Goal: Task Accomplishment & Management: Complete application form

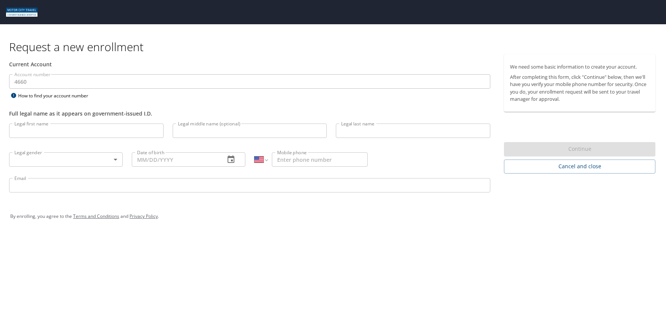
select select "US"
click at [65, 125] on input "Legal first name" at bounding box center [86, 130] width 154 height 14
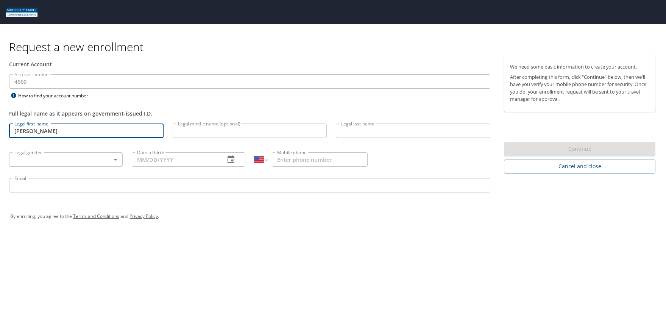
type input "[PERSON_NAME]"
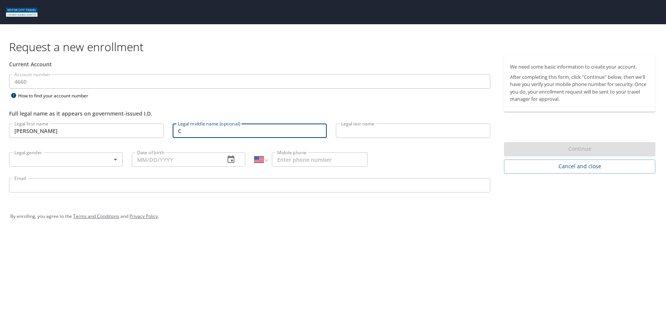
type input "C"
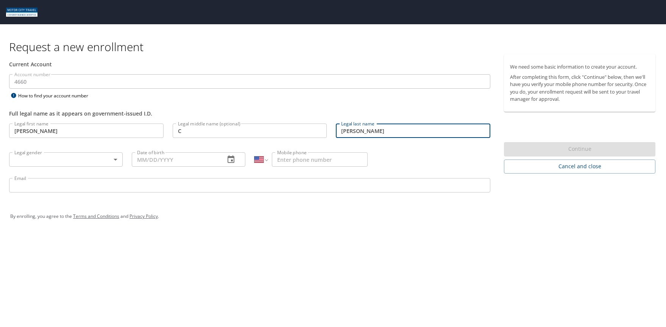
type input "[PERSON_NAME]"
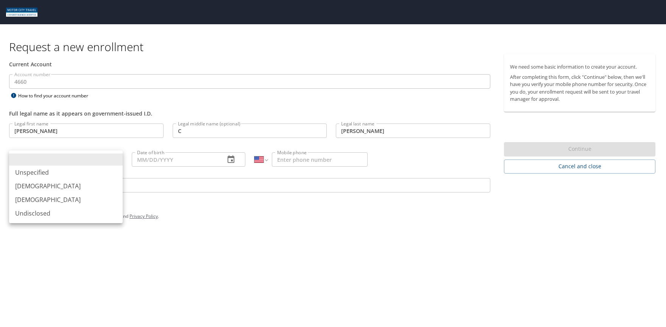
click at [37, 158] on body "Request a new enrollment Current Account Account number 4660 Account number How…" at bounding box center [333, 163] width 666 height 327
click at [34, 188] on li "[DEMOGRAPHIC_DATA]" at bounding box center [66, 186] width 114 height 14
type input "[DEMOGRAPHIC_DATA]"
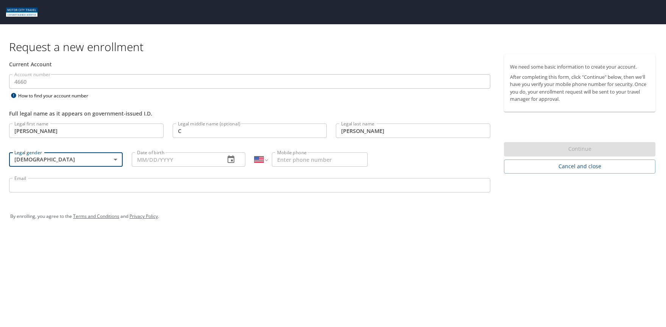
click at [187, 162] on input "Date of birth" at bounding box center [175, 159] width 87 height 14
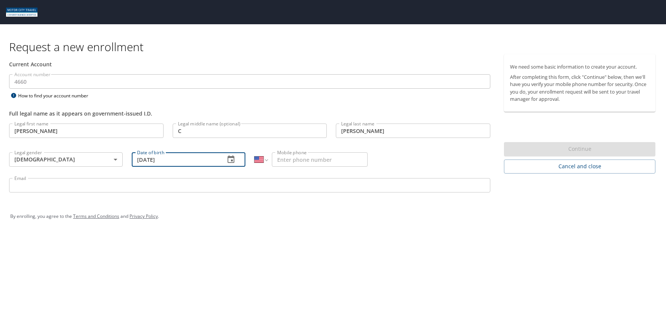
type input "[DATE]"
click at [284, 162] on input "Mobile phone" at bounding box center [320, 159] width 96 height 14
type input "8"
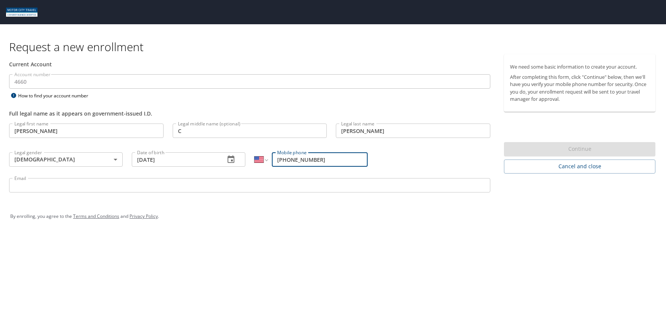
type input "[PHONE_NUMBER]"
click at [61, 187] on input "Email" at bounding box center [249, 185] width 481 height 14
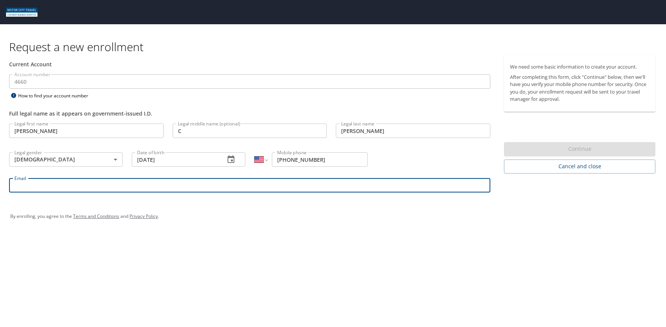
type input "[PERSON_NAME][EMAIL_ADDRESS][PERSON_NAME][DOMAIN_NAME]"
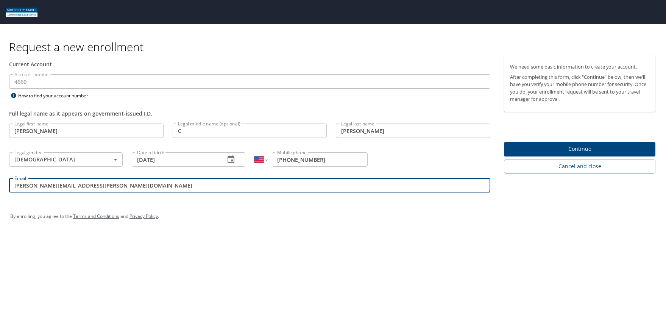
click at [186, 134] on input "C" at bounding box center [250, 130] width 154 height 14
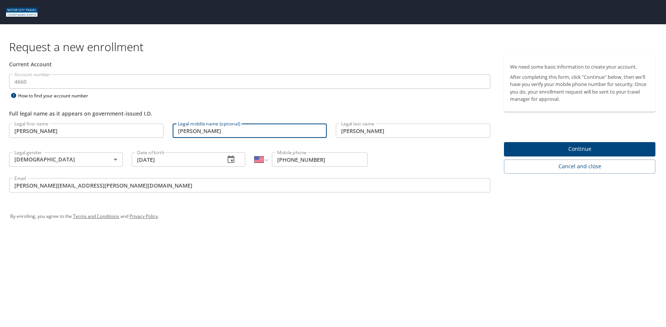
type input "[PERSON_NAME]"
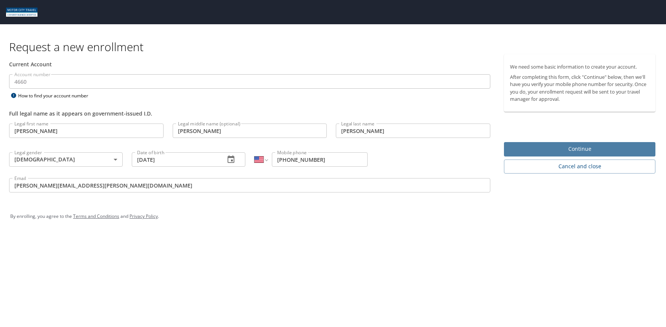
click at [565, 148] on span "Continue" at bounding box center [579, 148] width 139 height 9
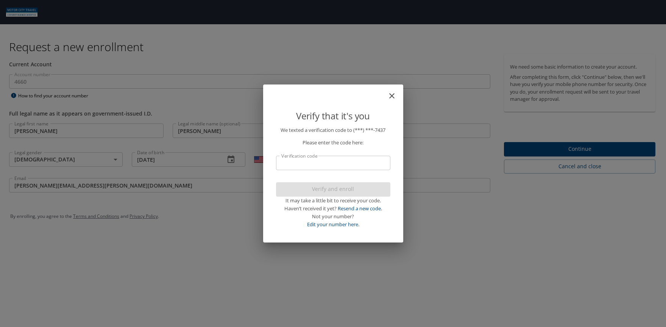
click at [332, 160] on input "Verification code" at bounding box center [333, 163] width 114 height 14
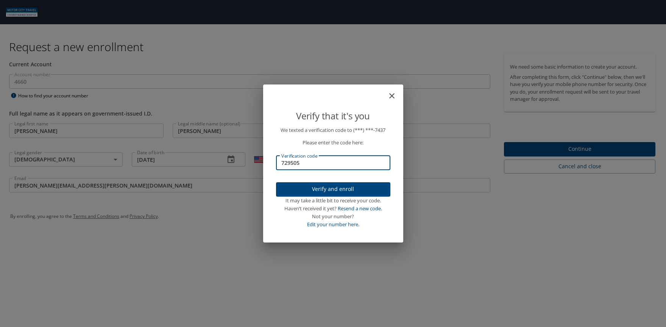
type input "729505"
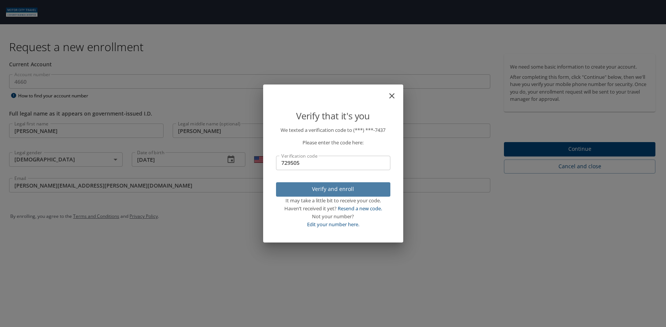
click at [331, 187] on span "Verify and enroll" at bounding box center [333, 188] width 102 height 9
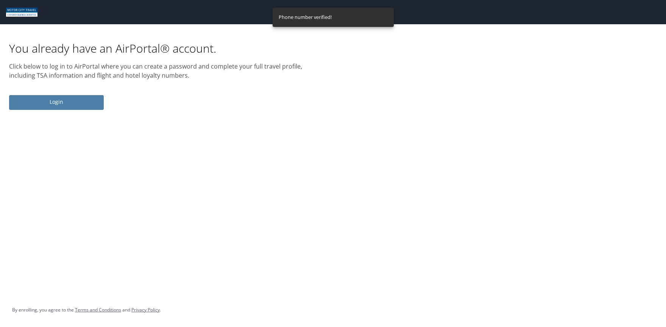
click at [64, 106] on span "Login" at bounding box center [56, 101] width 83 height 9
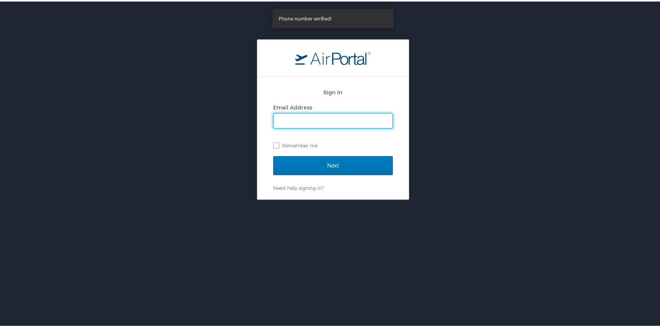
click at [297, 122] on input "Email Address" at bounding box center [333, 119] width 119 height 14
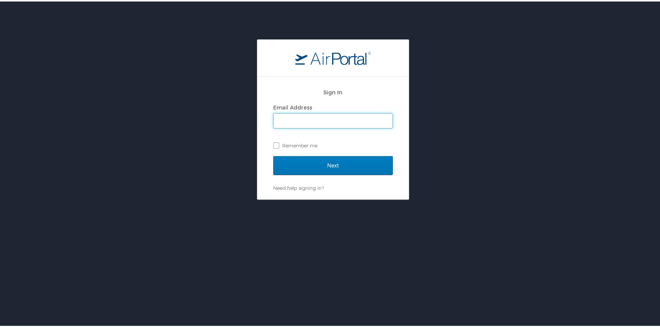
click at [284, 122] on input "Email Address" at bounding box center [333, 119] width 119 height 14
type input "[PERSON_NAME][EMAIL_ADDRESS][PERSON_NAME][DOMAIN_NAME]"
click at [273, 154] on input "Next" at bounding box center [333, 163] width 120 height 19
